Goal: Book appointment/travel/reservation

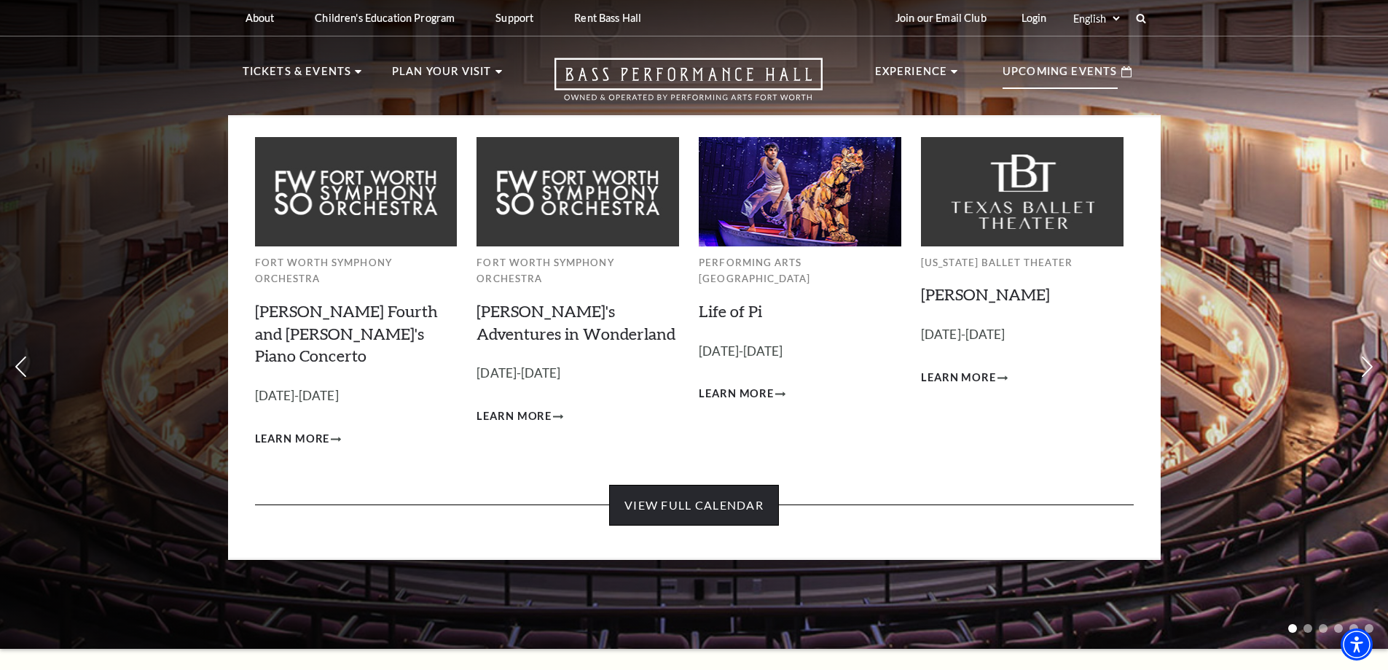
click at [685, 484] on link "View Full Calendar" at bounding box center [694, 504] width 170 height 41
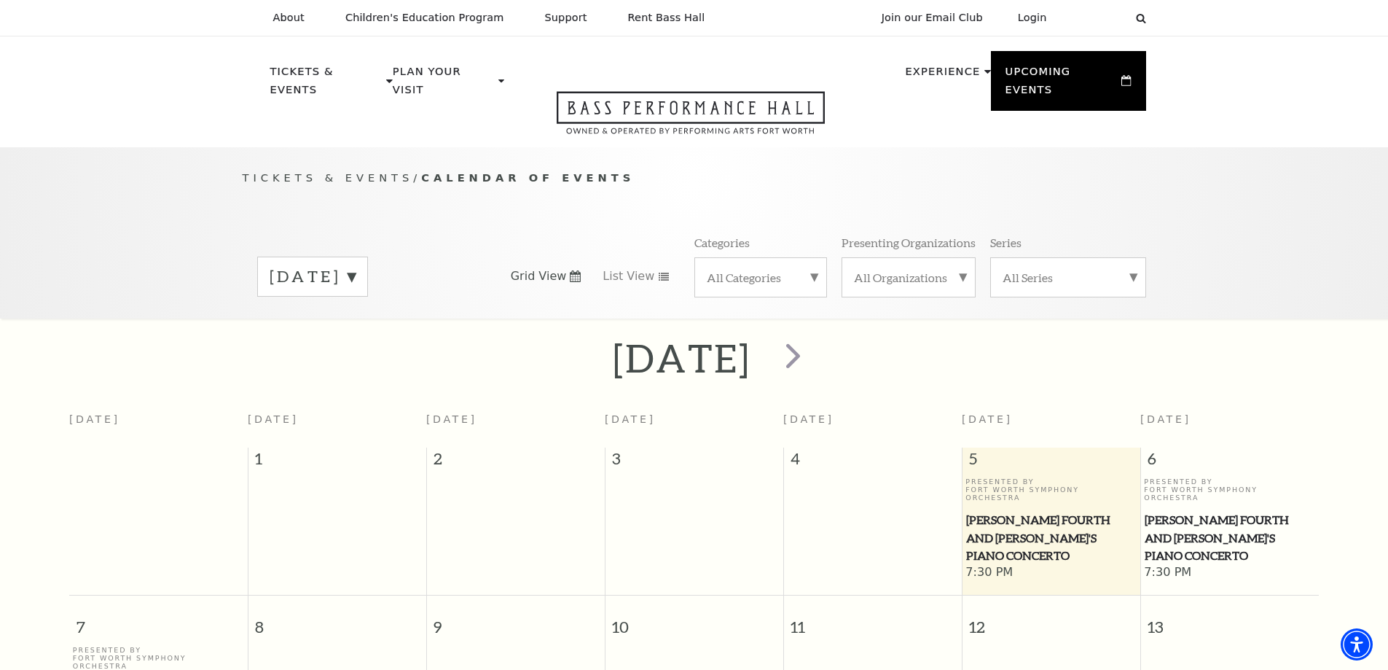
click at [514, 334] on div "[DATE]" at bounding box center [694, 358] width 1388 height 52
click at [356, 265] on label "[DATE]" at bounding box center [313, 276] width 86 height 23
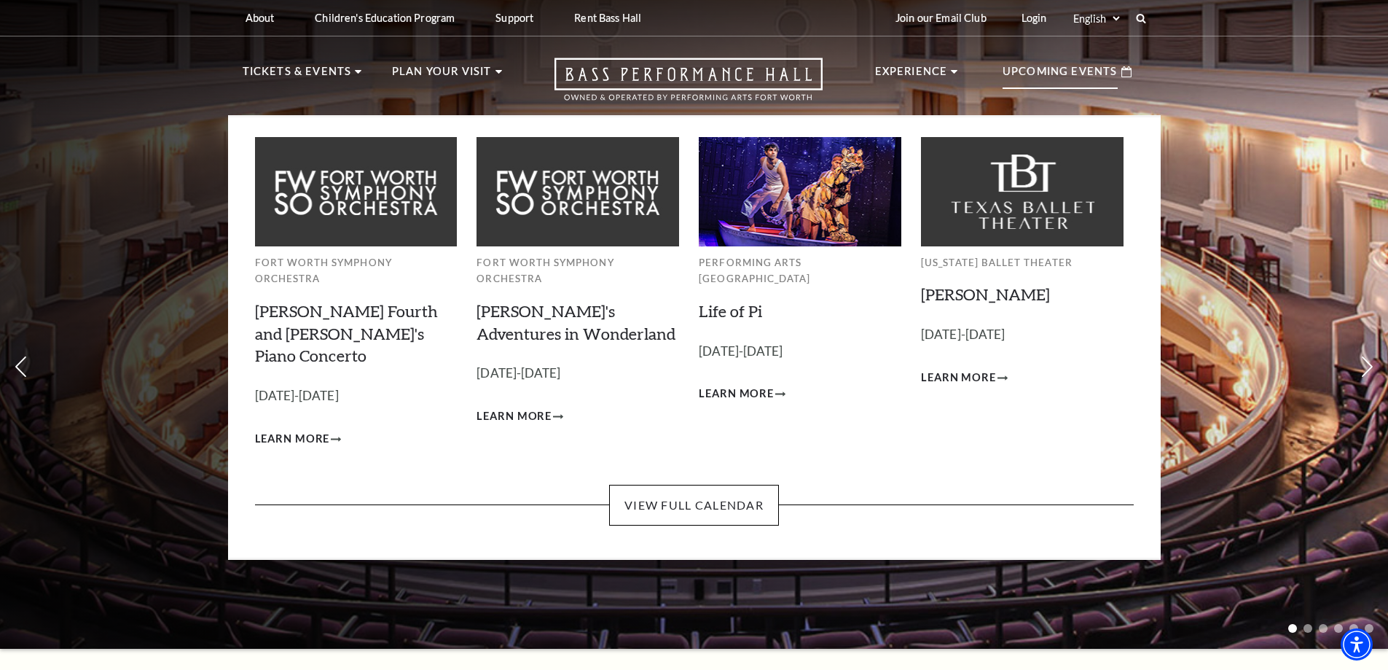
click at [1046, 87] on p "Upcoming Events" at bounding box center [1060, 76] width 115 height 26
click at [739, 484] on link "View Full Calendar" at bounding box center [694, 504] width 170 height 41
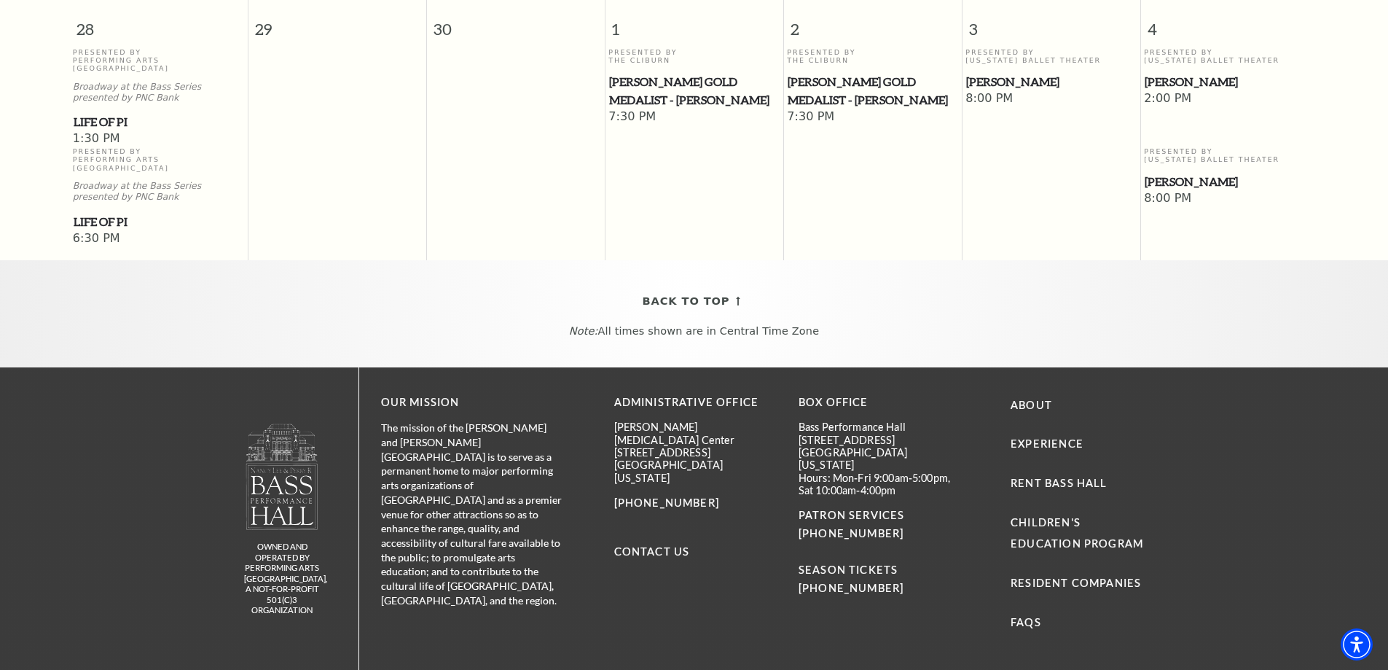
scroll to position [1260, 0]
